Goal: Use online tool/utility: Utilize a website feature to perform a specific function

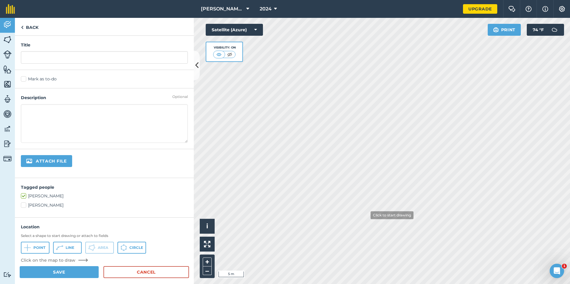
scroll to position [30, 0]
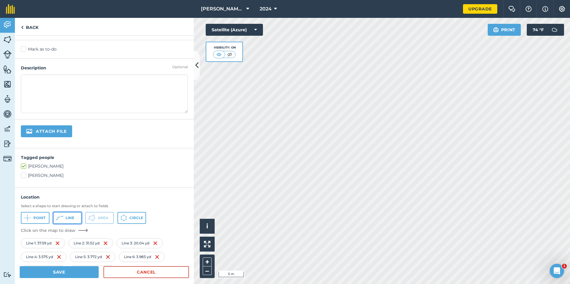
click at [76, 216] on button "Line" at bounding box center [67, 218] width 29 height 12
click at [80, 219] on button "Line" at bounding box center [67, 218] width 29 height 12
click at [74, 218] on button "Line" at bounding box center [67, 218] width 29 height 12
click at [66, 215] on button "Line" at bounding box center [67, 218] width 29 height 12
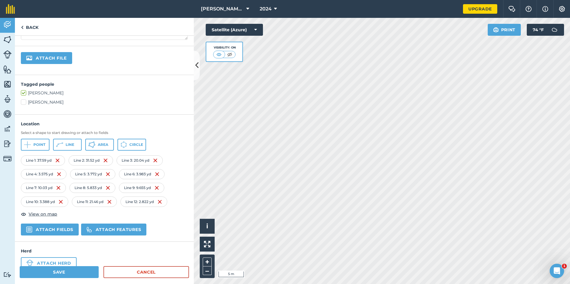
scroll to position [89, 0]
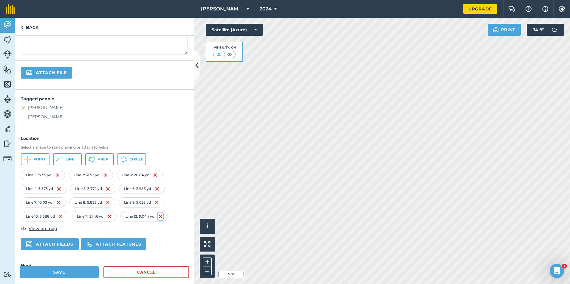
click at [163, 216] on img at bounding box center [160, 216] width 5 height 7
click at [71, 163] on button "Line" at bounding box center [67, 160] width 29 height 12
click at [66, 159] on span "Line" at bounding box center [70, 159] width 9 height 5
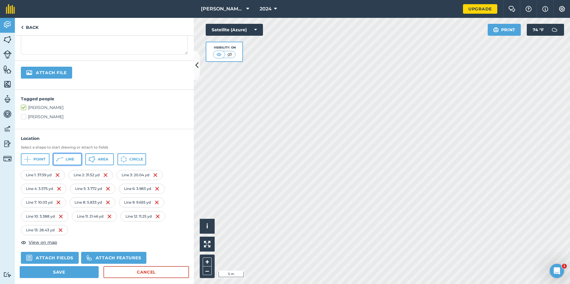
click at [64, 162] on button "Line" at bounding box center [67, 160] width 29 height 12
click at [61, 230] on img at bounding box center [60, 230] width 5 height 7
click at [63, 157] on icon at bounding box center [62, 157] width 1 height 1
click at [71, 158] on span "Line" at bounding box center [70, 159] width 9 height 5
click at [76, 160] on button "Line" at bounding box center [67, 160] width 29 height 12
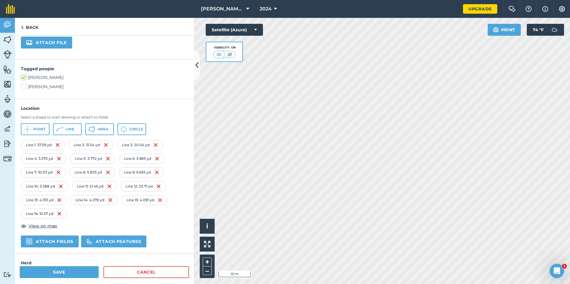
scroll to position [119, 0]
click at [108, 199] on img at bounding box center [108, 199] width 5 height 7
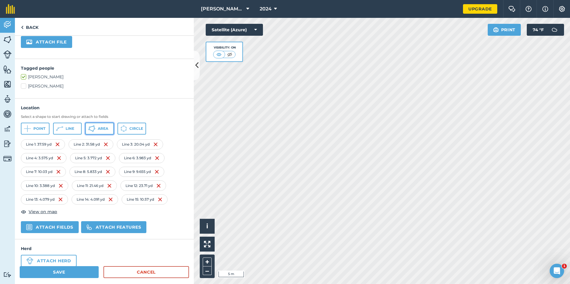
click at [107, 129] on span "Area" at bounding box center [103, 128] width 10 height 5
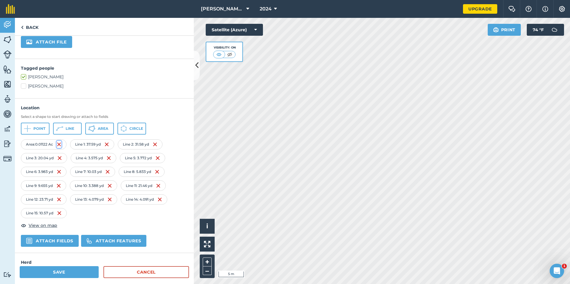
click at [58, 144] on img at bounding box center [59, 144] width 5 height 7
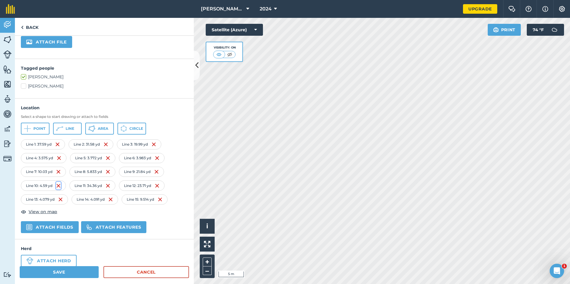
click at [59, 187] on img at bounding box center [58, 185] width 5 height 7
click at [66, 129] on span "Line" at bounding box center [70, 128] width 9 height 5
click at [109, 158] on img at bounding box center [107, 158] width 5 height 7
click at [71, 130] on span "Line" at bounding box center [70, 128] width 9 height 5
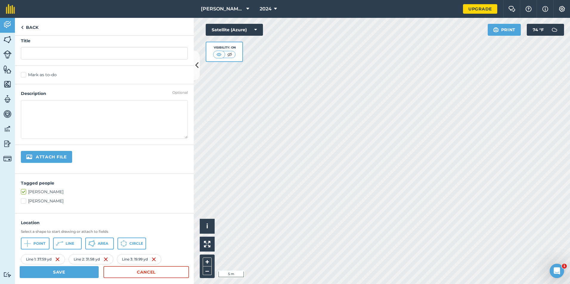
scroll to position [0, 0]
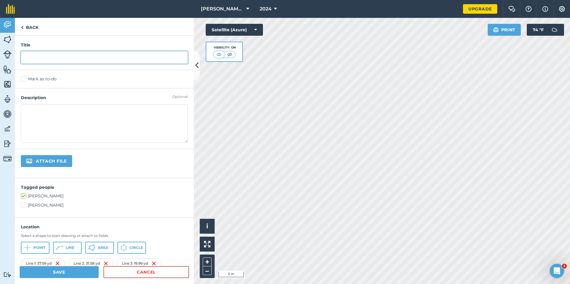
click at [51, 60] on input "text" at bounding box center [104, 57] width 167 height 13
type input "Prickly Working Lot"
click at [52, 272] on button "Save" at bounding box center [59, 273] width 79 height 12
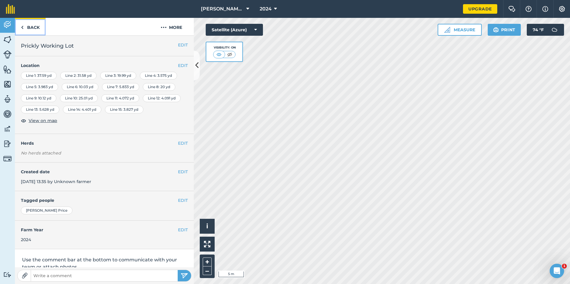
click at [36, 28] on link "Back" at bounding box center [30, 27] width 31 height 18
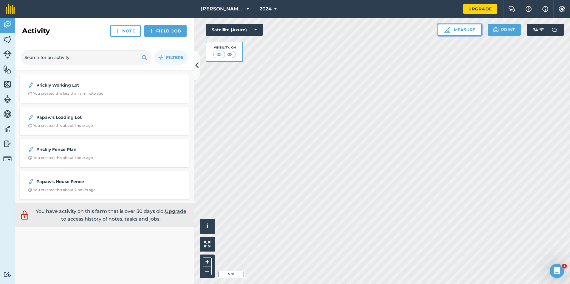
click at [457, 33] on button "Measure" at bounding box center [460, 30] width 44 height 12
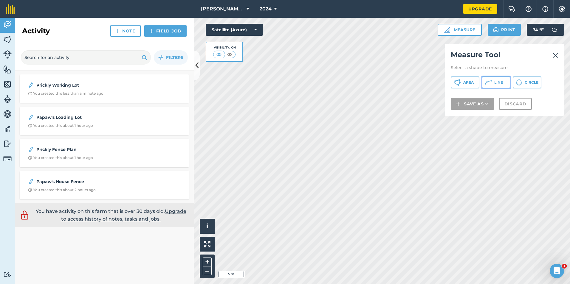
click at [501, 80] on button "Line" at bounding box center [496, 83] width 29 height 12
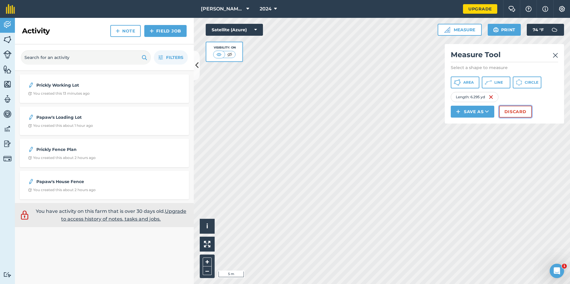
click at [509, 110] on button "Discard" at bounding box center [515, 112] width 33 height 12
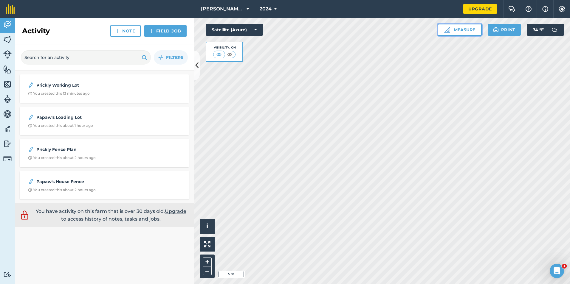
click at [456, 33] on button "Measure" at bounding box center [460, 30] width 44 height 12
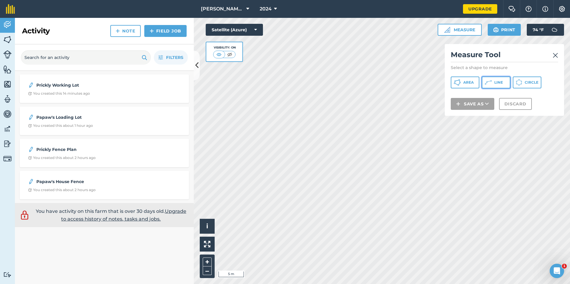
click at [493, 81] on button "Line" at bounding box center [496, 83] width 29 height 12
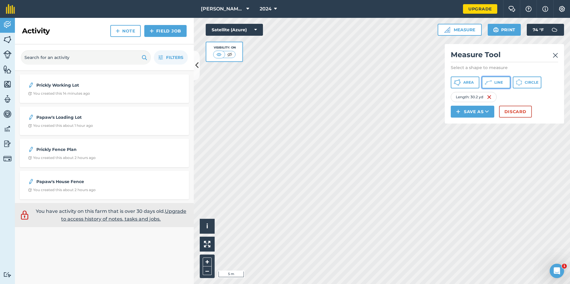
click at [490, 77] on button "Line" at bounding box center [496, 83] width 29 height 12
click at [489, 82] on icon at bounding box center [488, 82] width 7 height 7
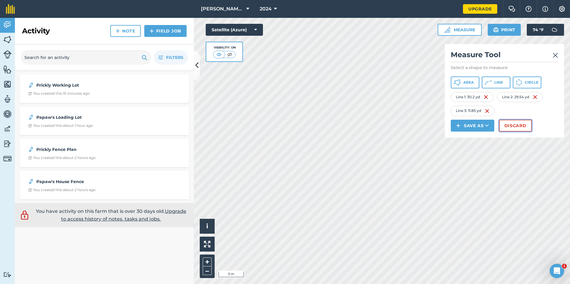
click at [512, 124] on button "Discard" at bounding box center [515, 126] width 33 height 12
